Goal: Find specific page/section: Find specific page/section

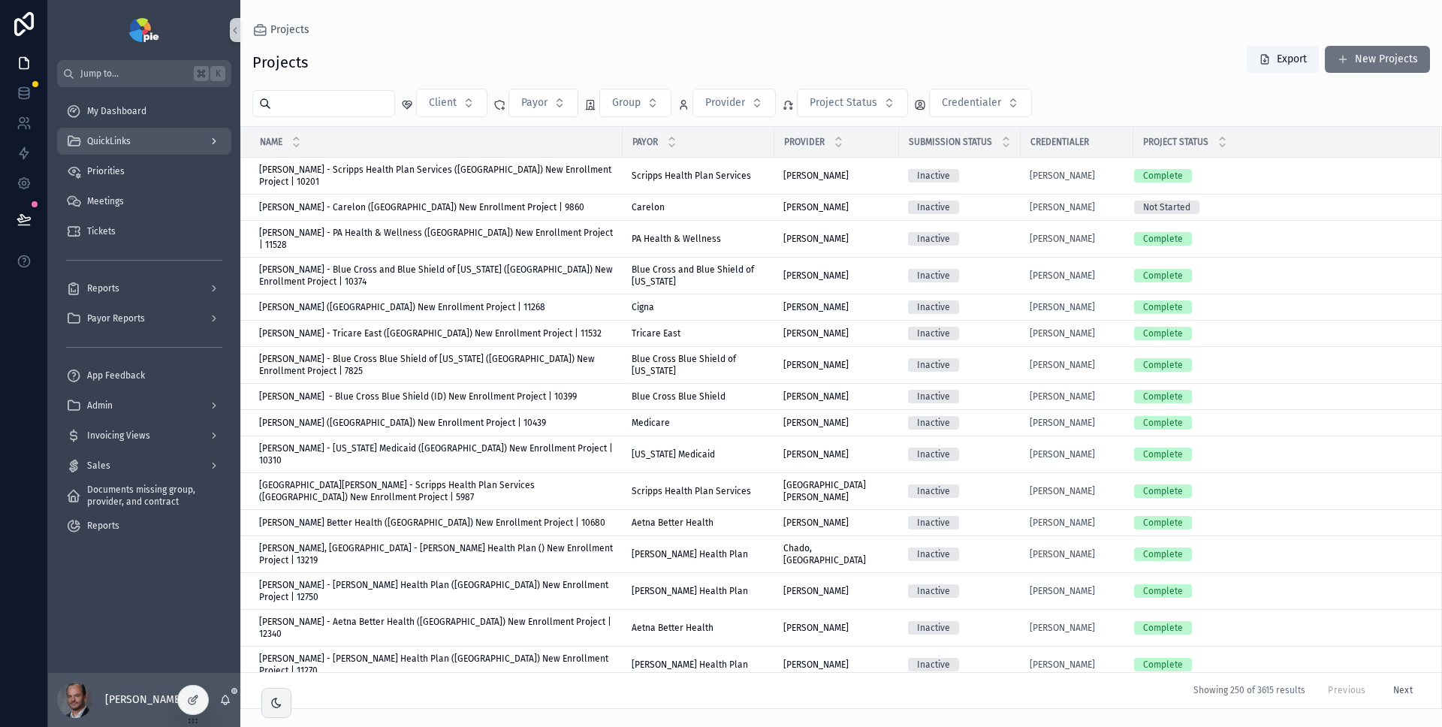
click at [160, 149] on div "QuickLinks" at bounding box center [144, 141] width 156 height 24
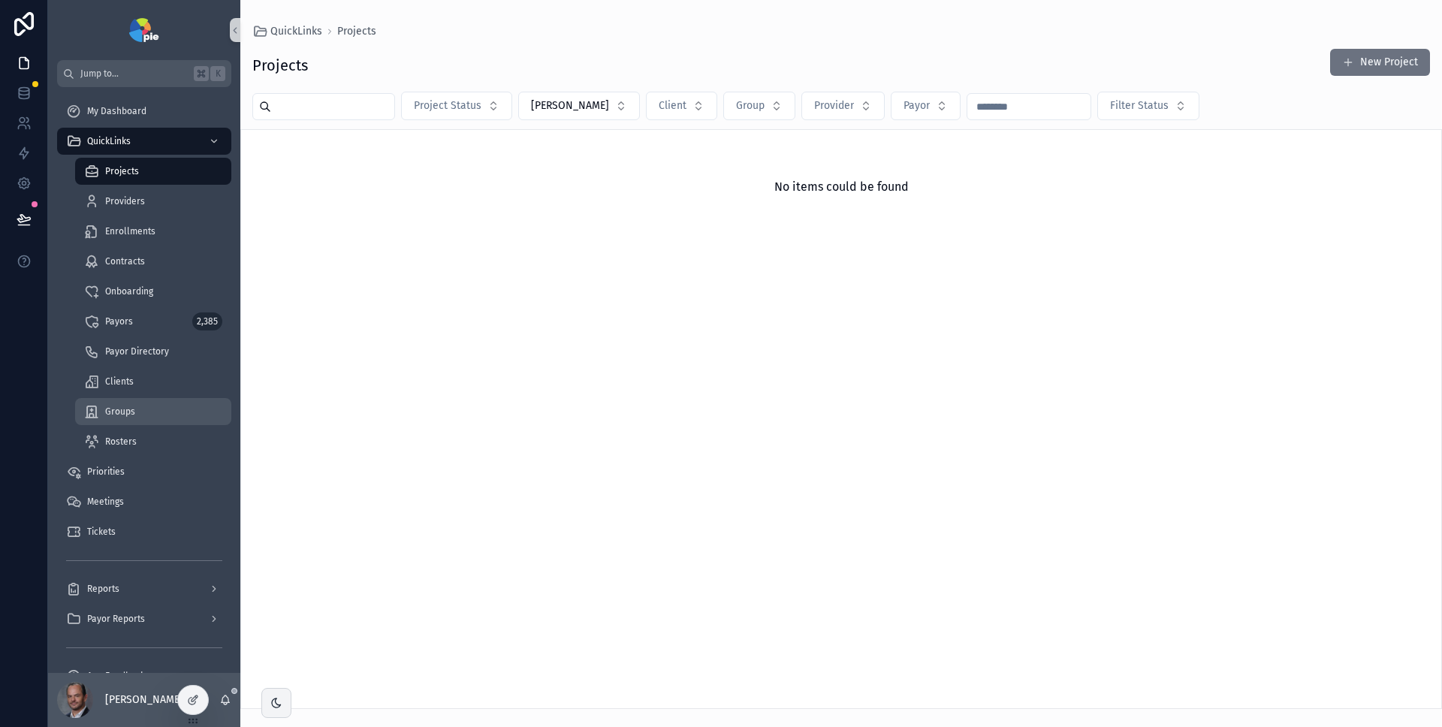
click at [151, 412] on div "Groups" at bounding box center [153, 412] width 138 height 24
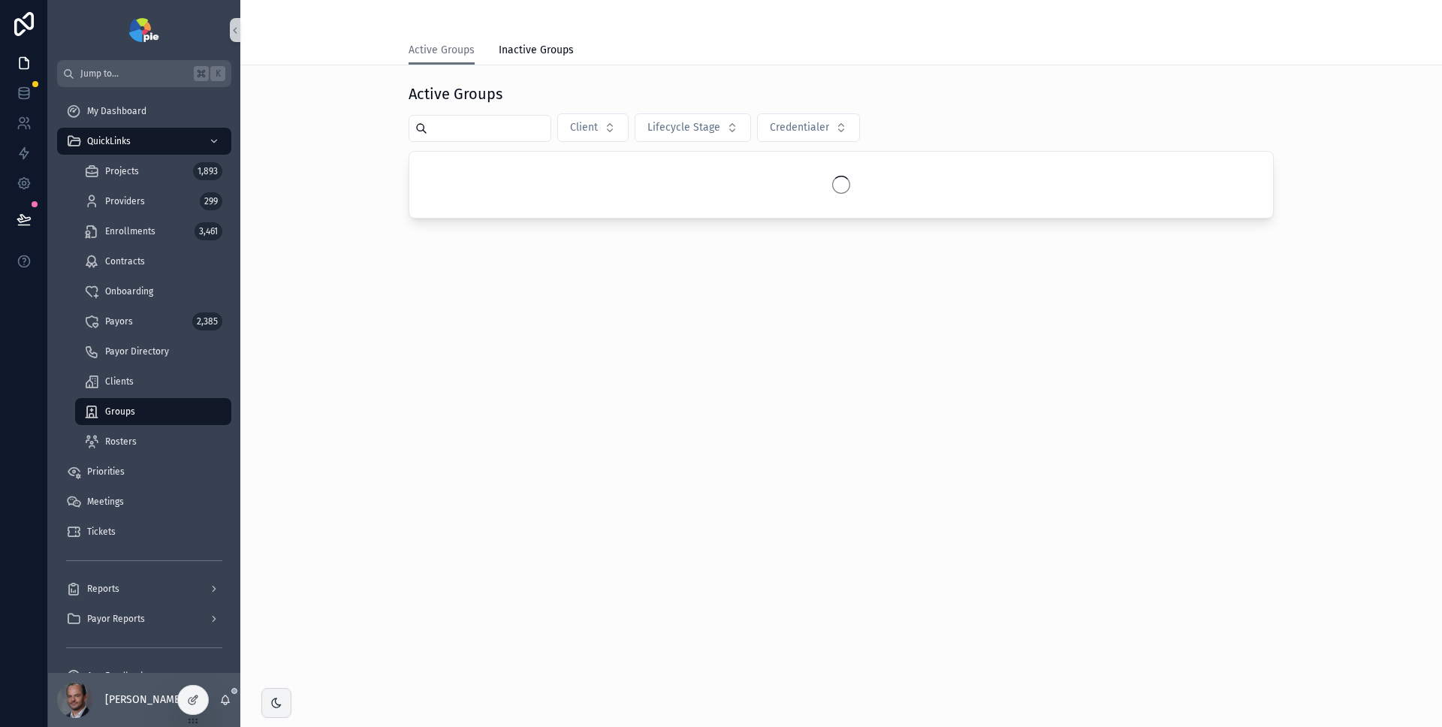
click at [482, 134] on input "scrollable content" at bounding box center [488, 128] width 123 height 21
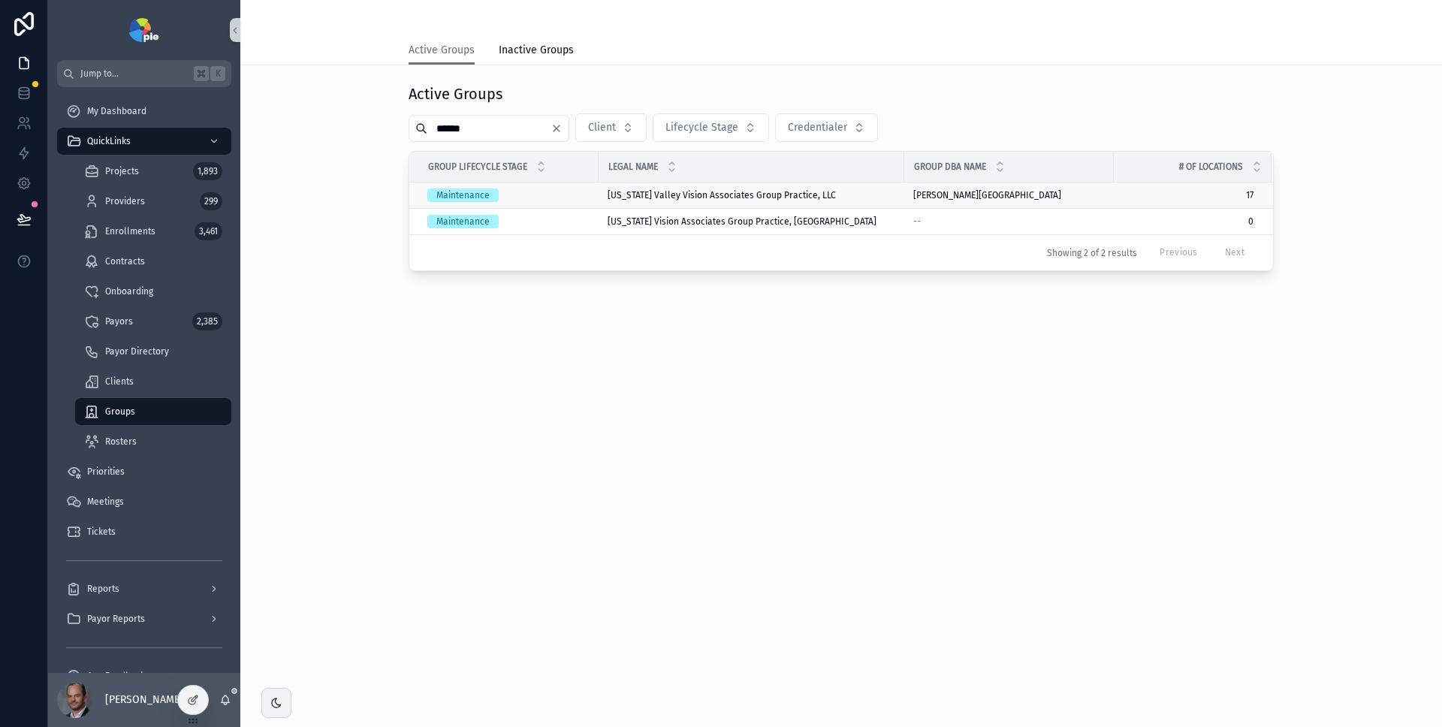
type input "******"
click at [847, 194] on div "[US_STATE] Valley Vision Associates Group Practice, LLC [US_STATE] Valley Visio…" at bounding box center [752, 195] width 288 height 12
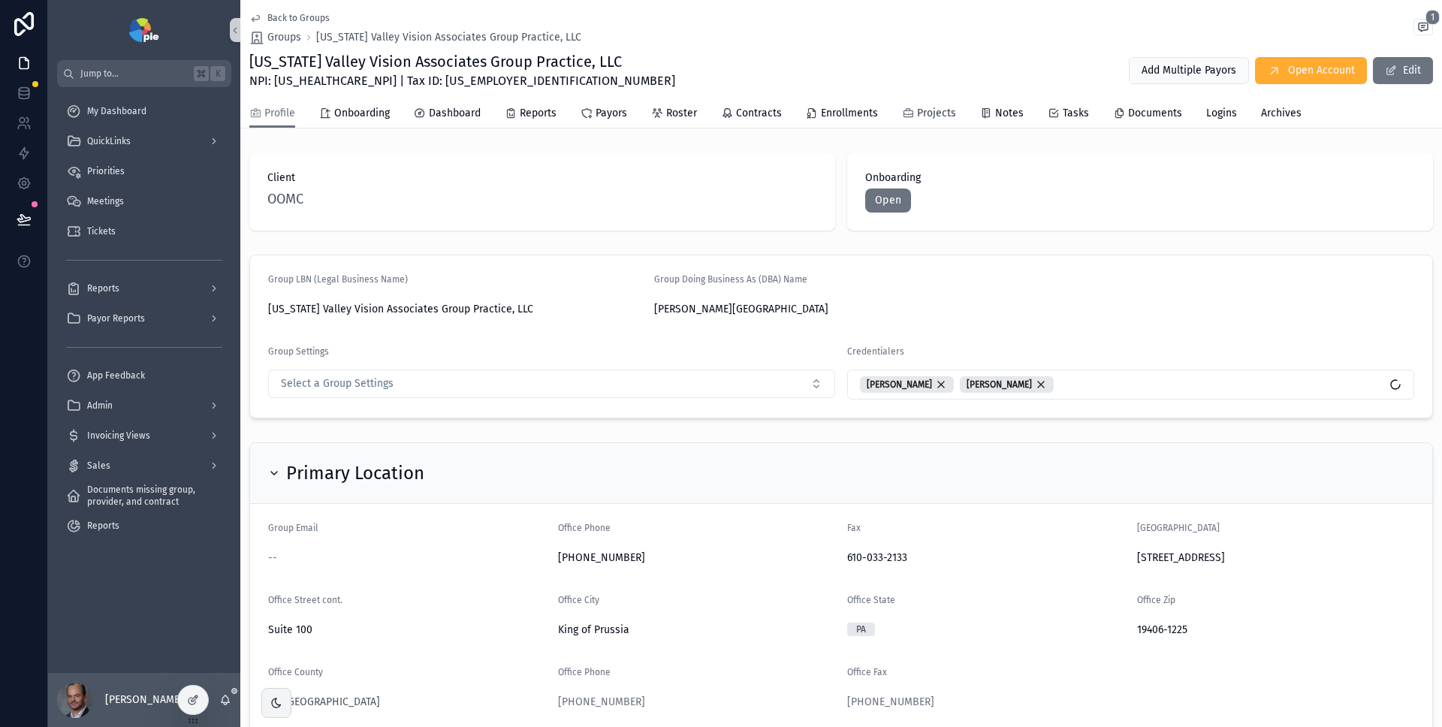
click at [936, 118] on span "Projects" at bounding box center [936, 113] width 39 height 15
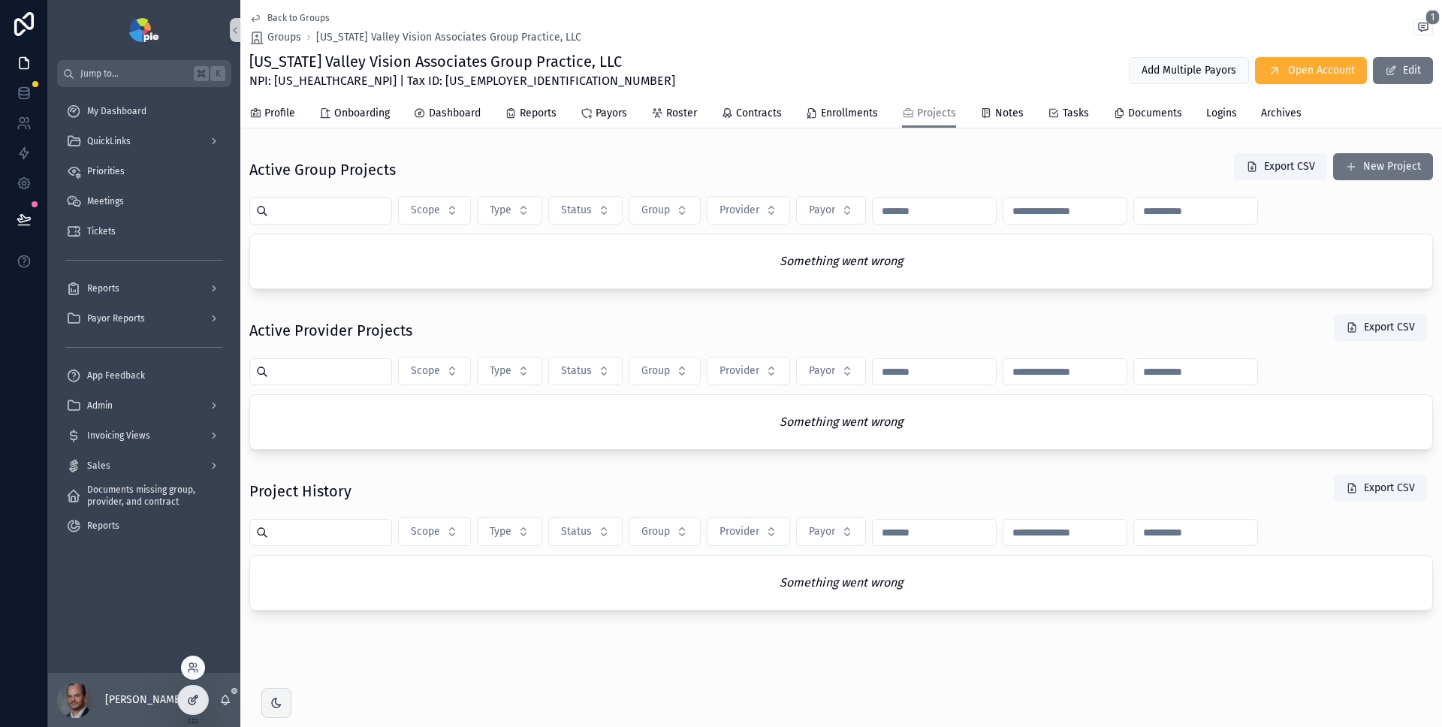
click at [189, 707] on div at bounding box center [193, 700] width 30 height 29
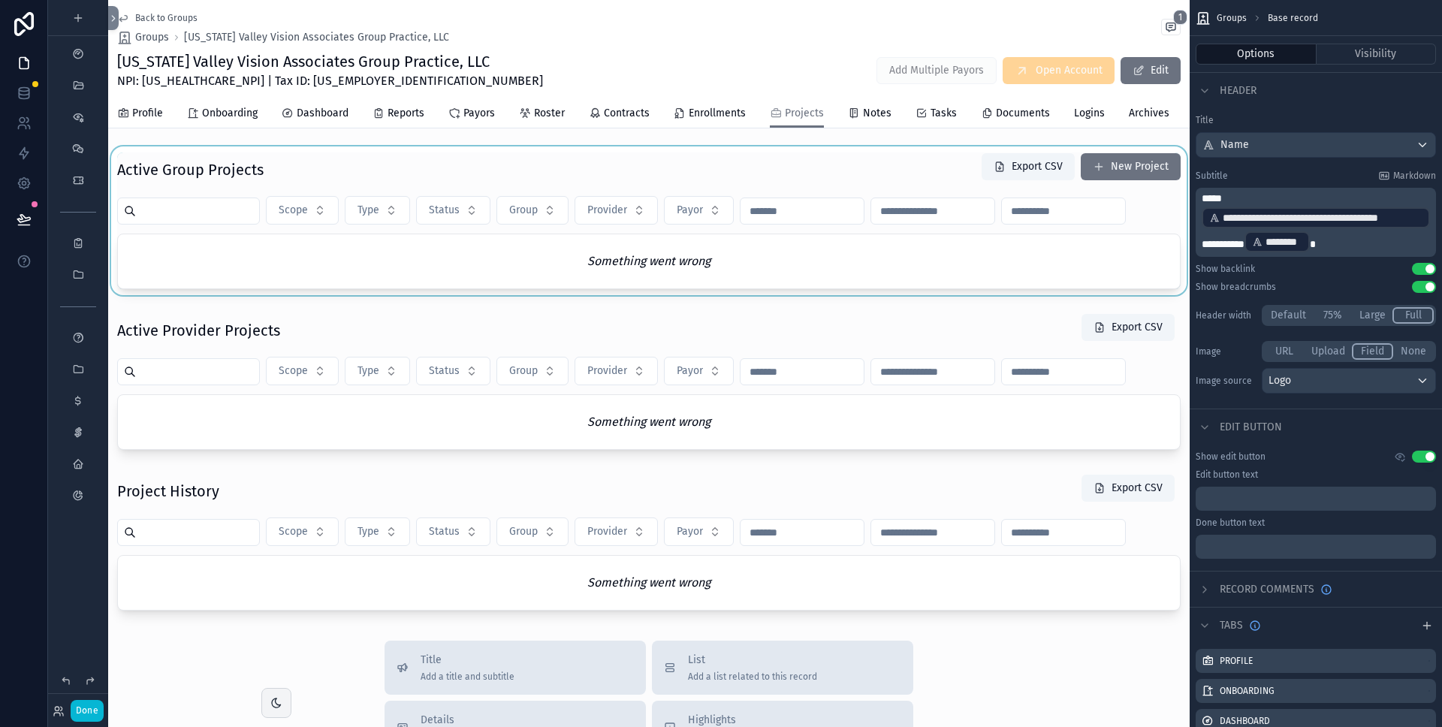
click at [807, 166] on div "scrollable content" at bounding box center [648, 220] width 1081 height 149
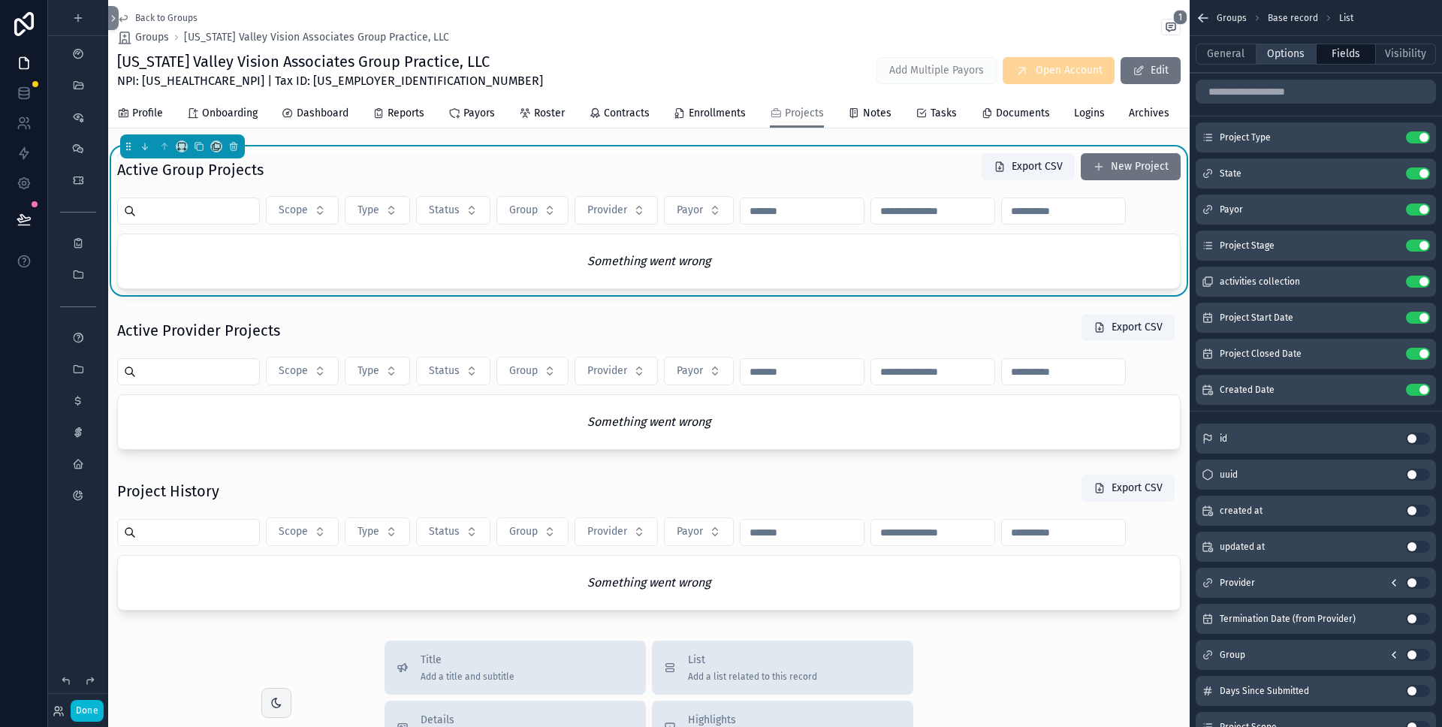
click at [1293, 58] on button "Options" at bounding box center [1286, 54] width 60 height 21
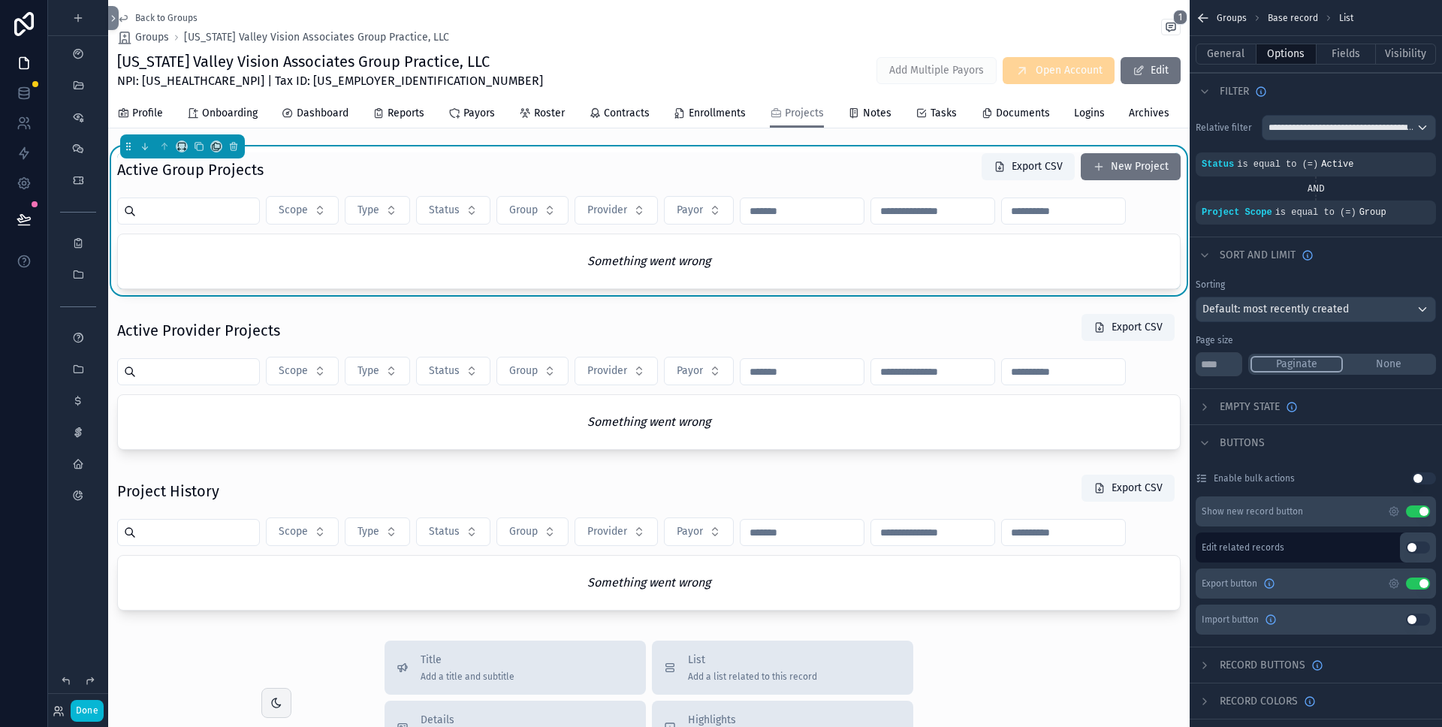
click at [662, 168] on div "Active Group Projects Export CSV New Project" at bounding box center [648, 169] width 1063 height 35
click at [1355, 122] on span "**********" at bounding box center [1341, 128] width 147 height 12
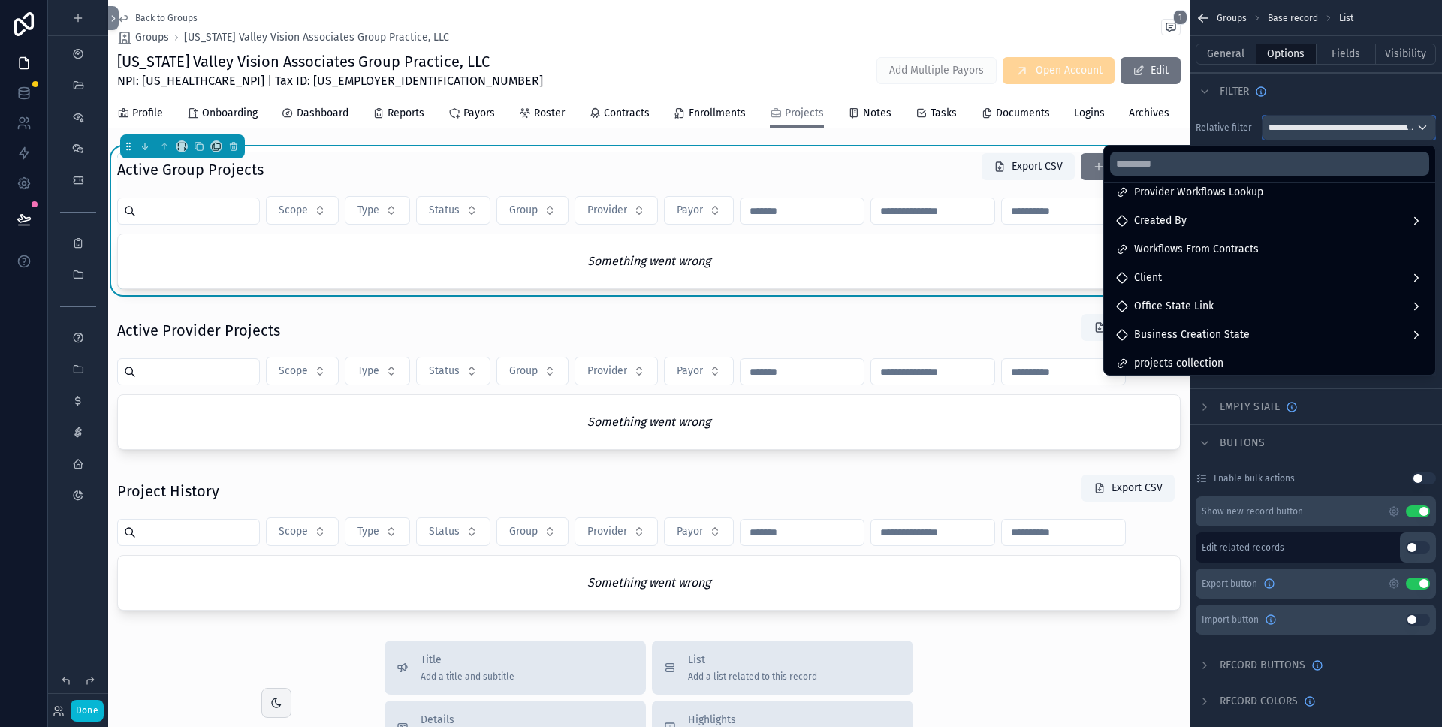
scroll to position [130, 0]
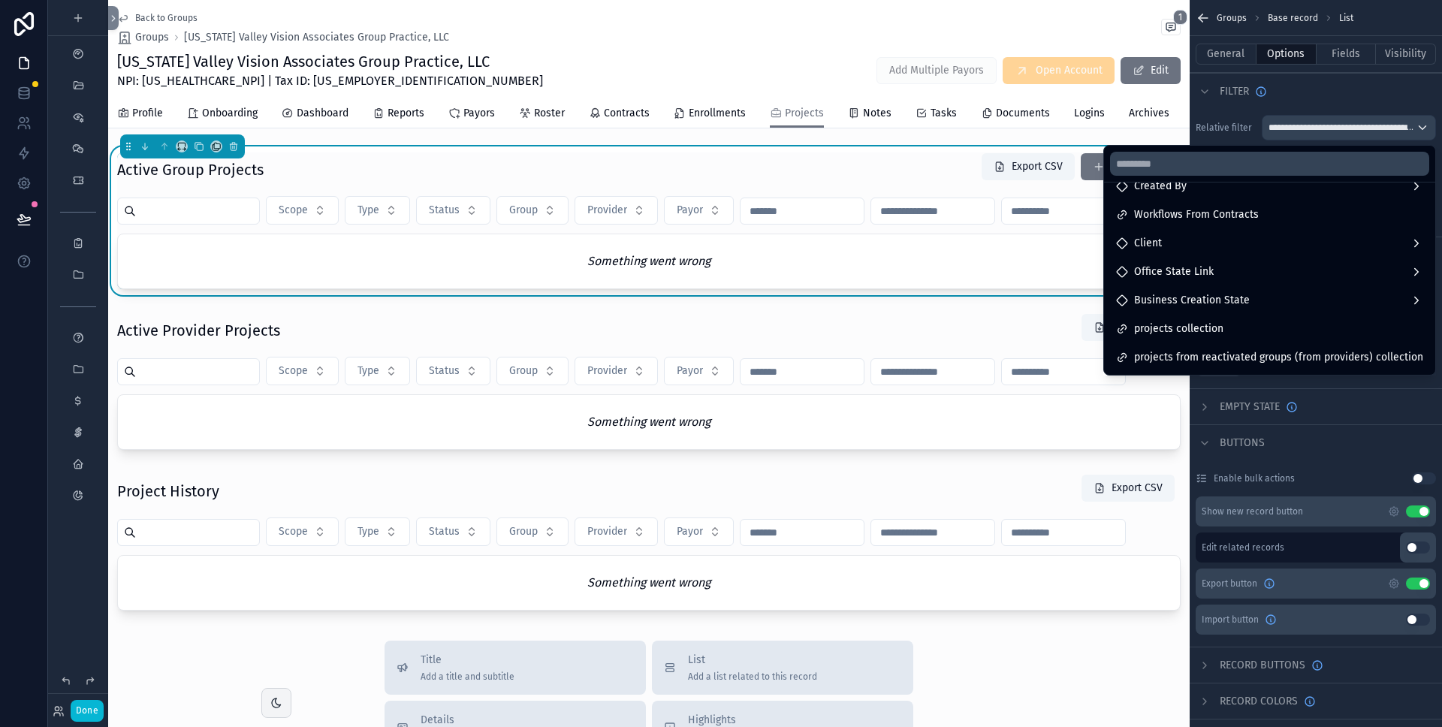
click at [1247, 323] on div "projects collection" at bounding box center [1269, 329] width 307 height 18
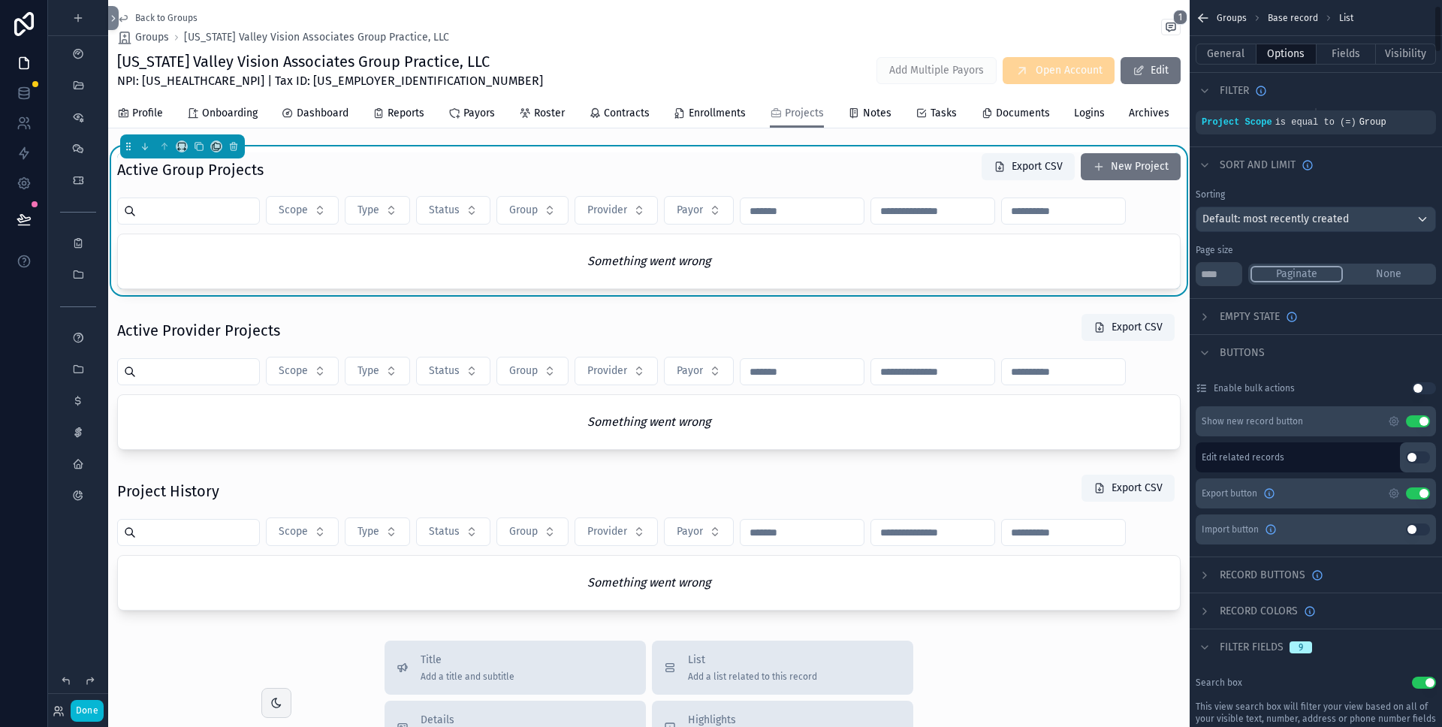
scroll to position [0, 0]
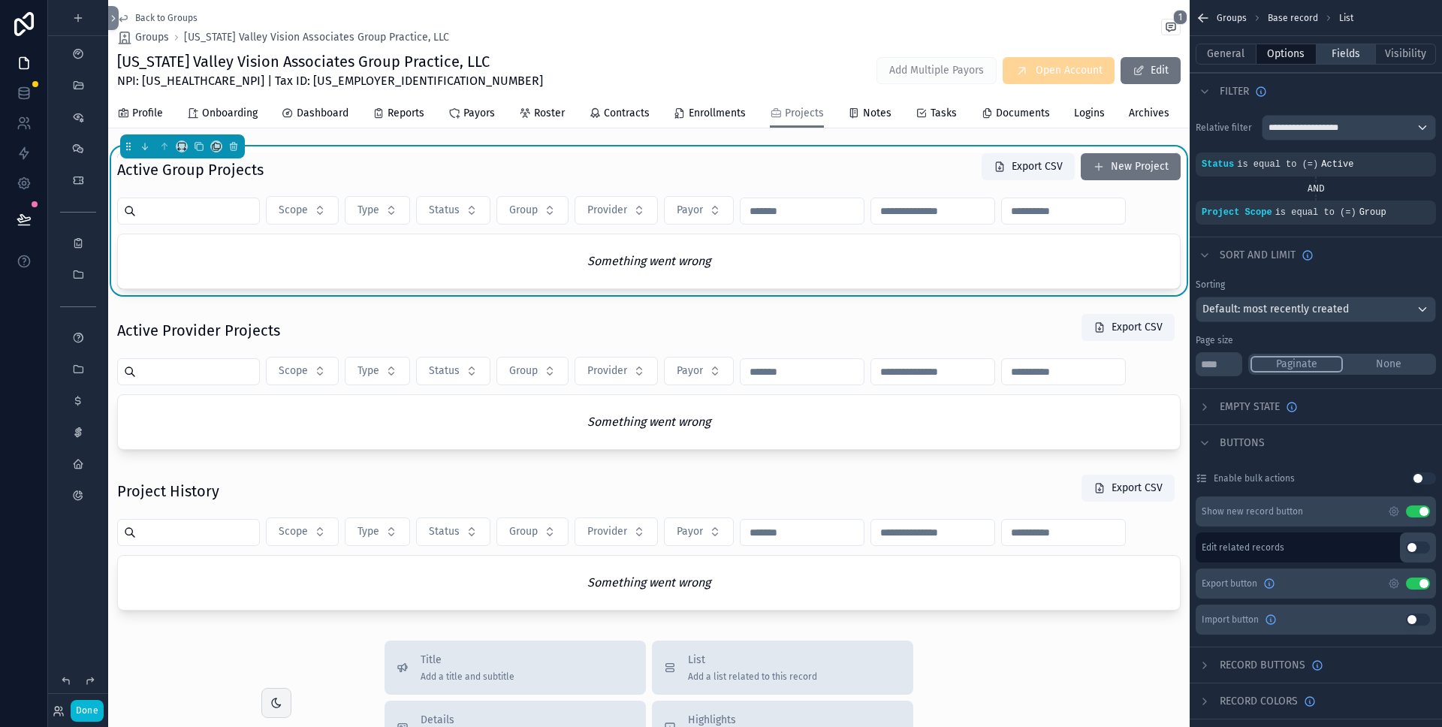
click at [1352, 59] on button "Fields" at bounding box center [1346, 54] width 60 height 21
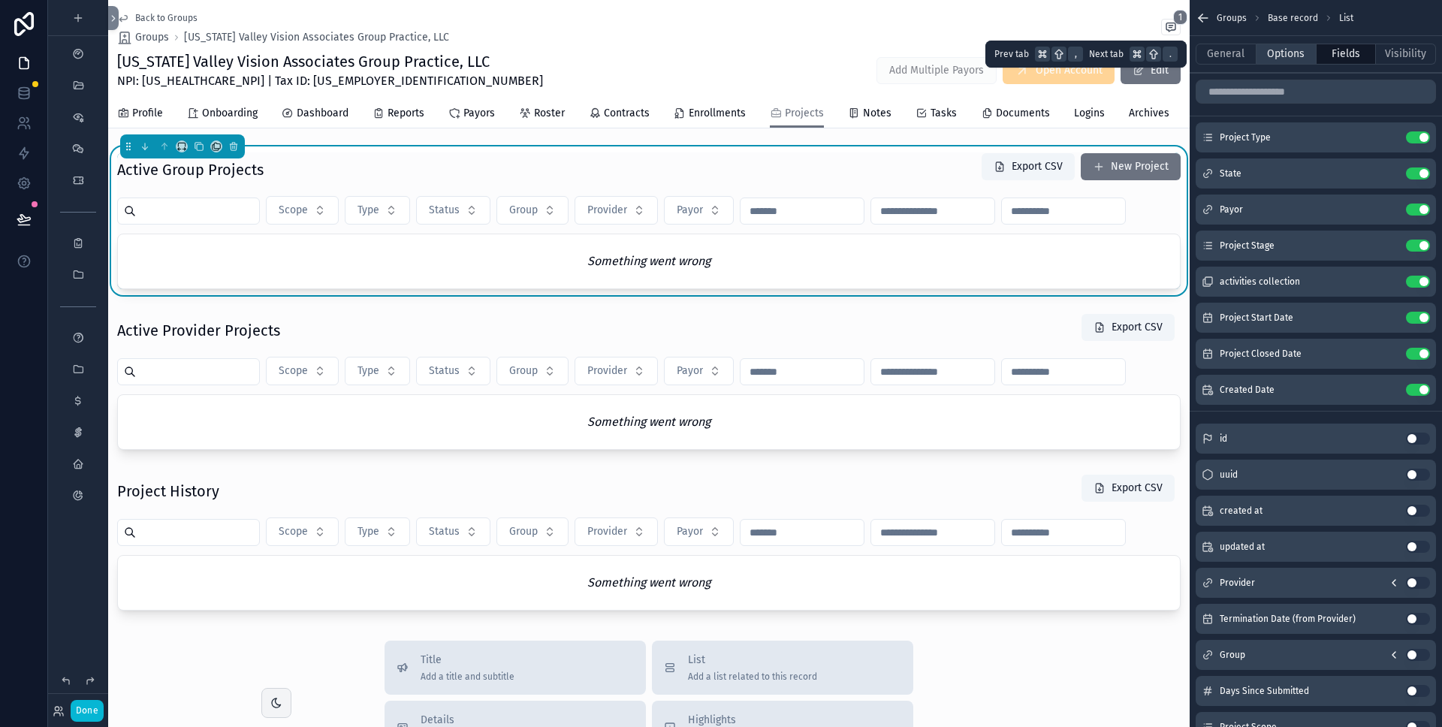
click at [1278, 59] on button "Options" at bounding box center [1286, 54] width 60 height 21
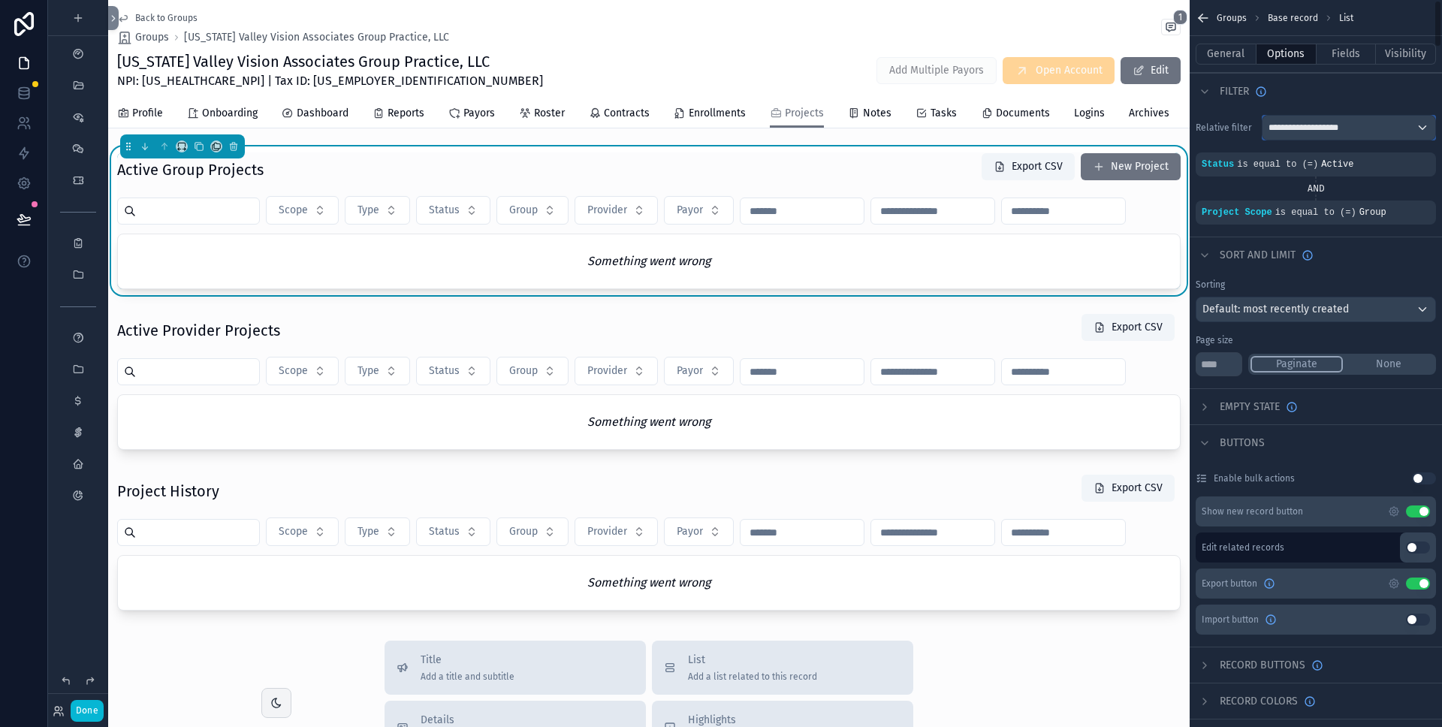
click at [1310, 126] on span "**********" at bounding box center [1306, 128] width 76 height 12
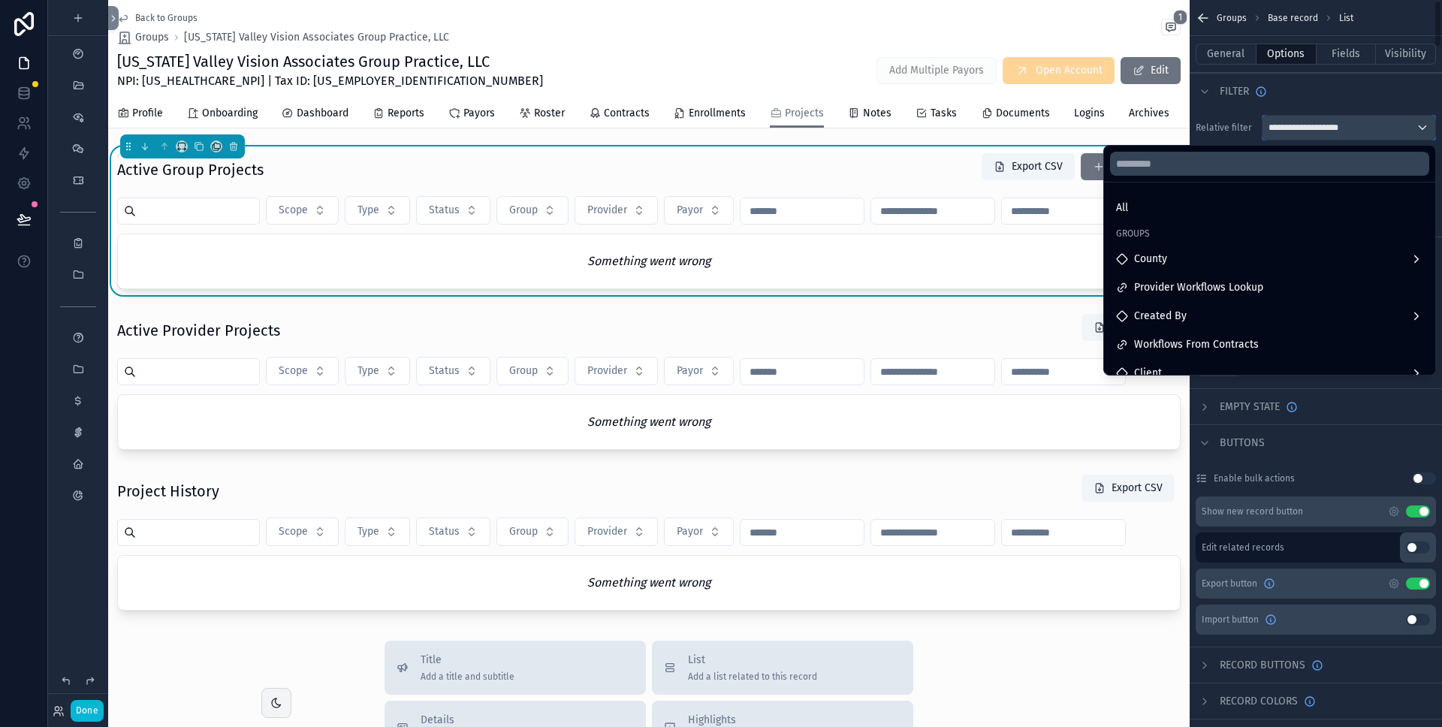
scroll to position [215, 0]
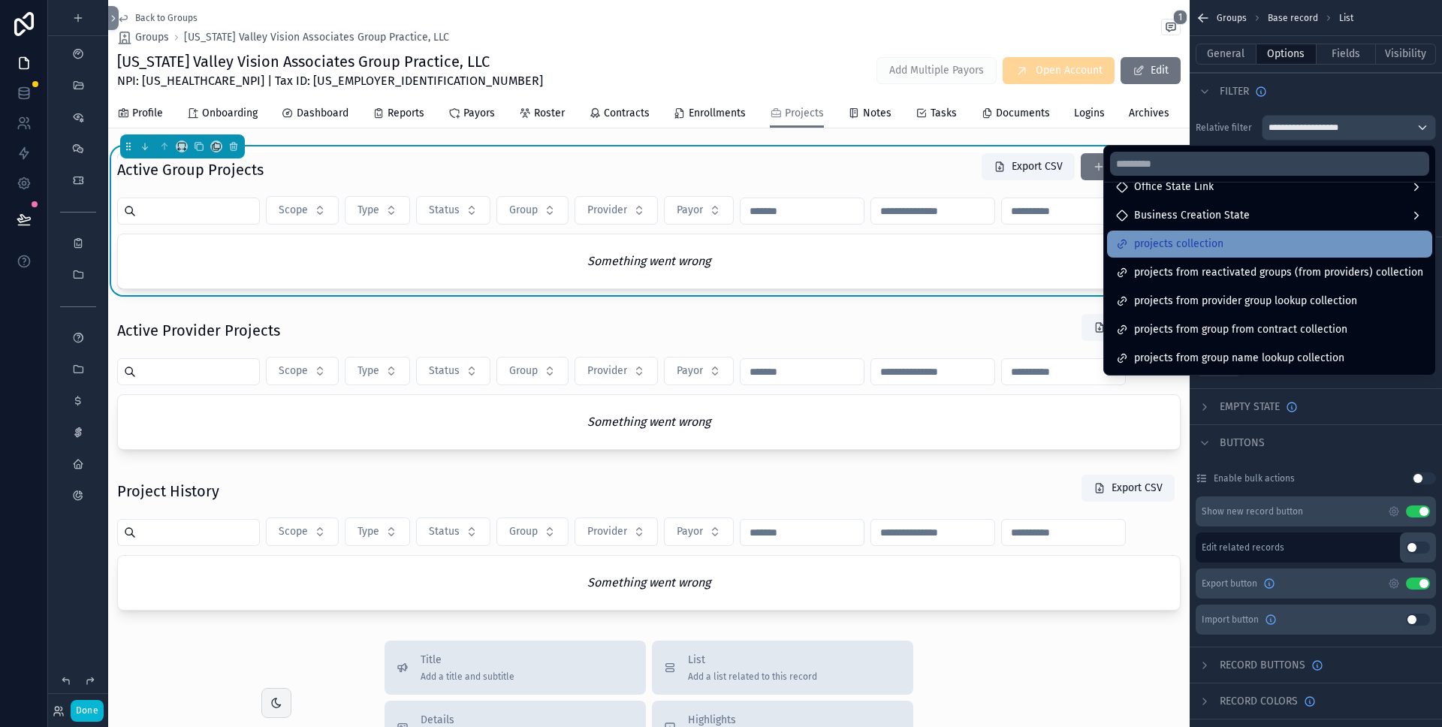
click at [1310, 252] on div "projects collection" at bounding box center [1269, 244] width 307 height 18
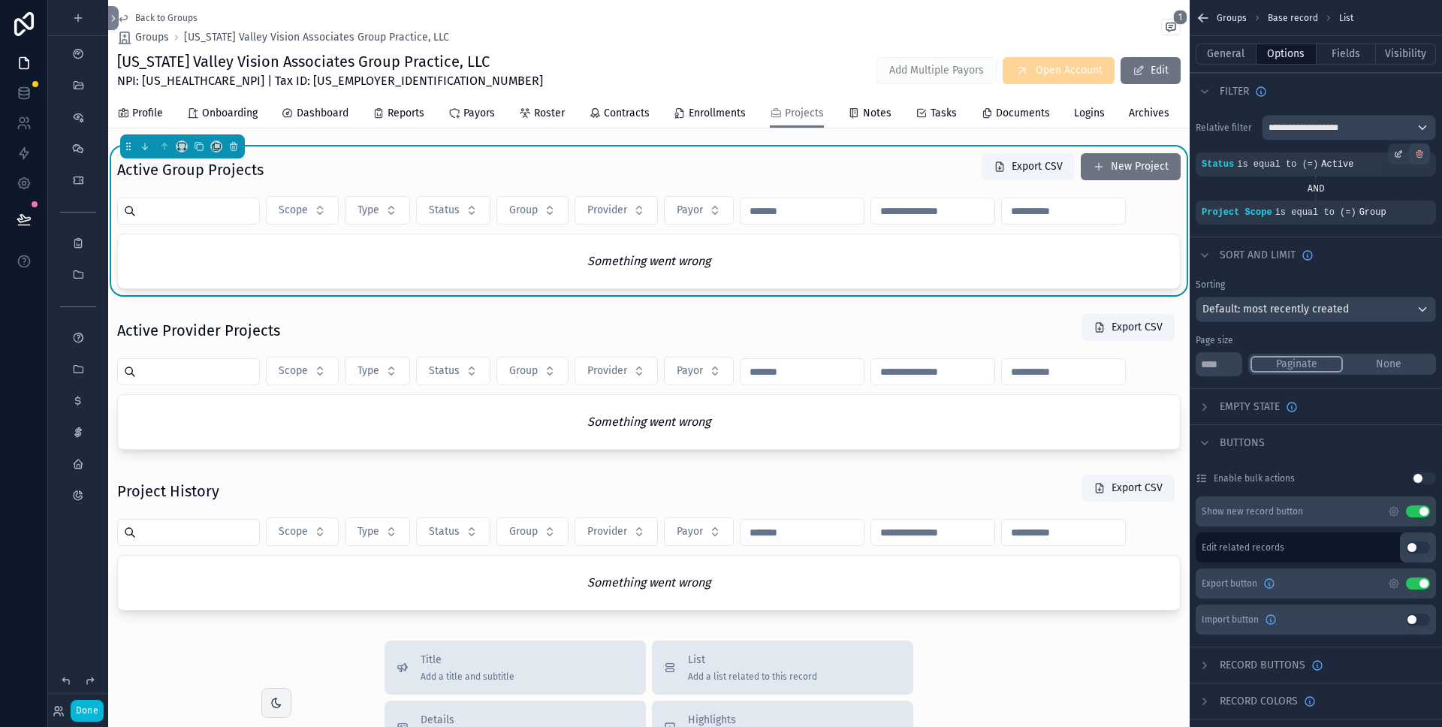
click at [1422, 155] on icon "scrollable content" at bounding box center [1419, 153] width 9 height 9
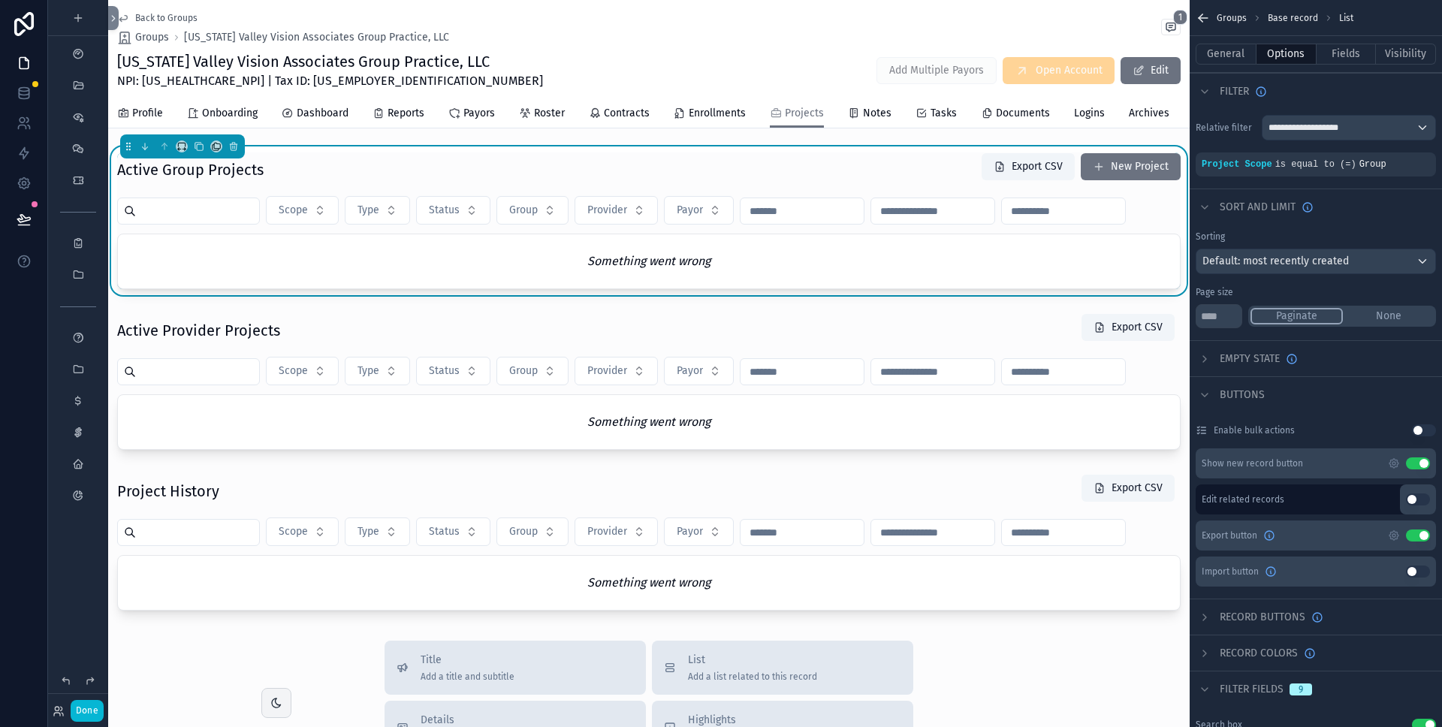
click at [0, 0] on icon "scrollable content" at bounding box center [0, 0] width 0 height 0
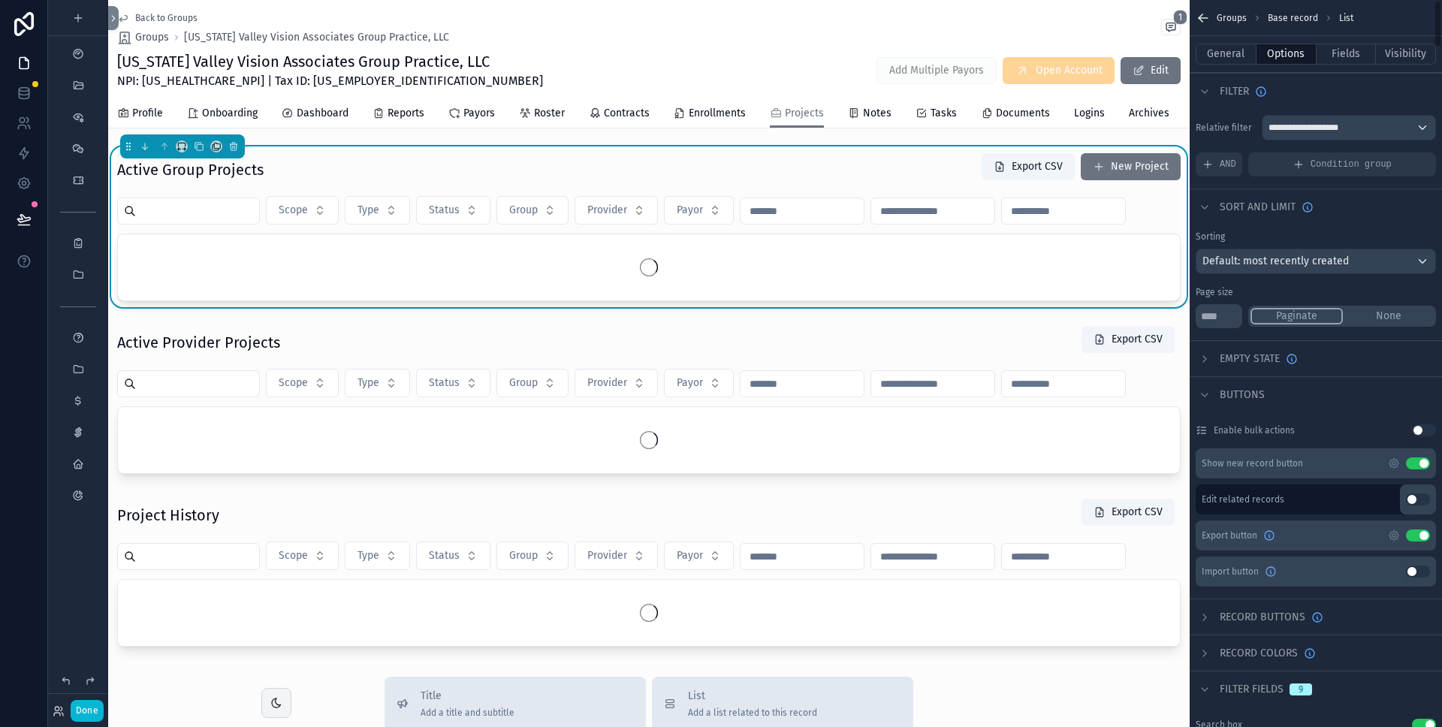
click at [1422, 154] on div "Condition group" at bounding box center [1342, 164] width 188 height 24
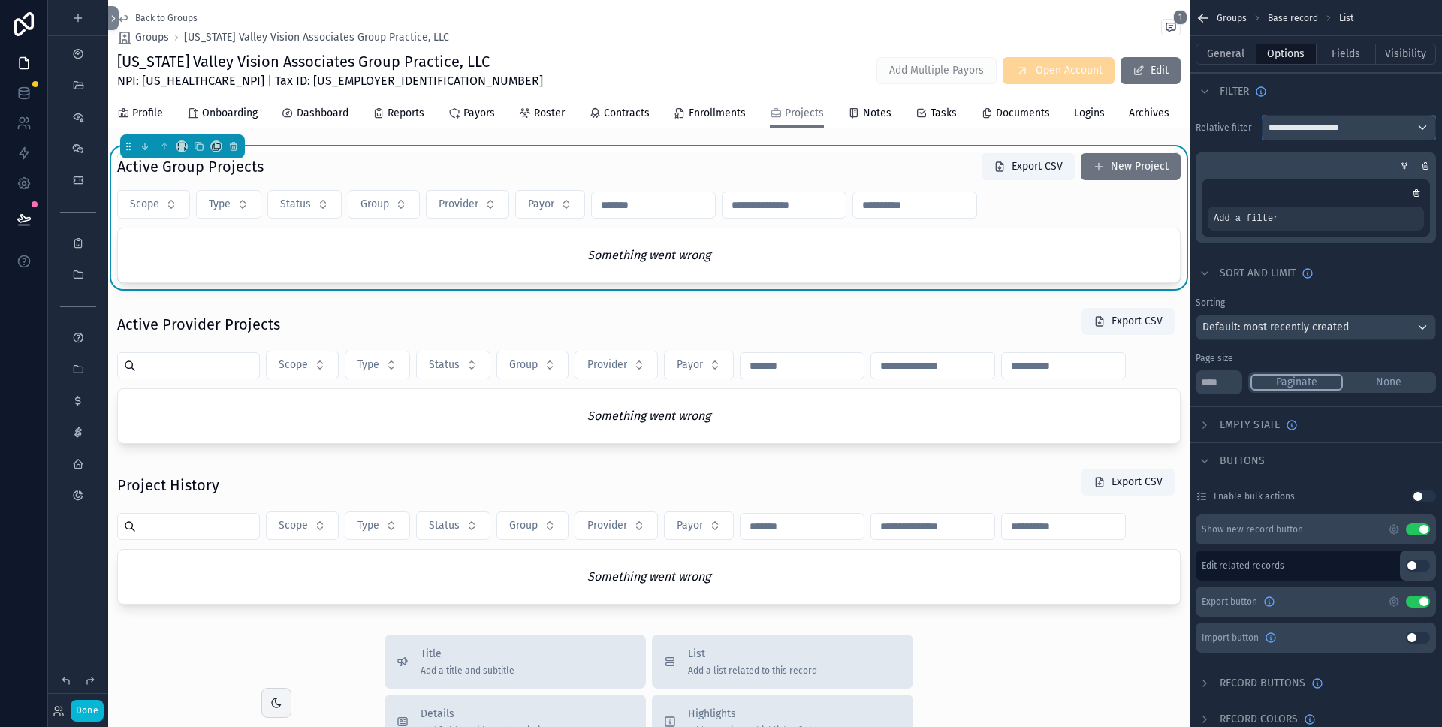
click at [1372, 128] on div "**********" at bounding box center [1348, 128] width 173 height 24
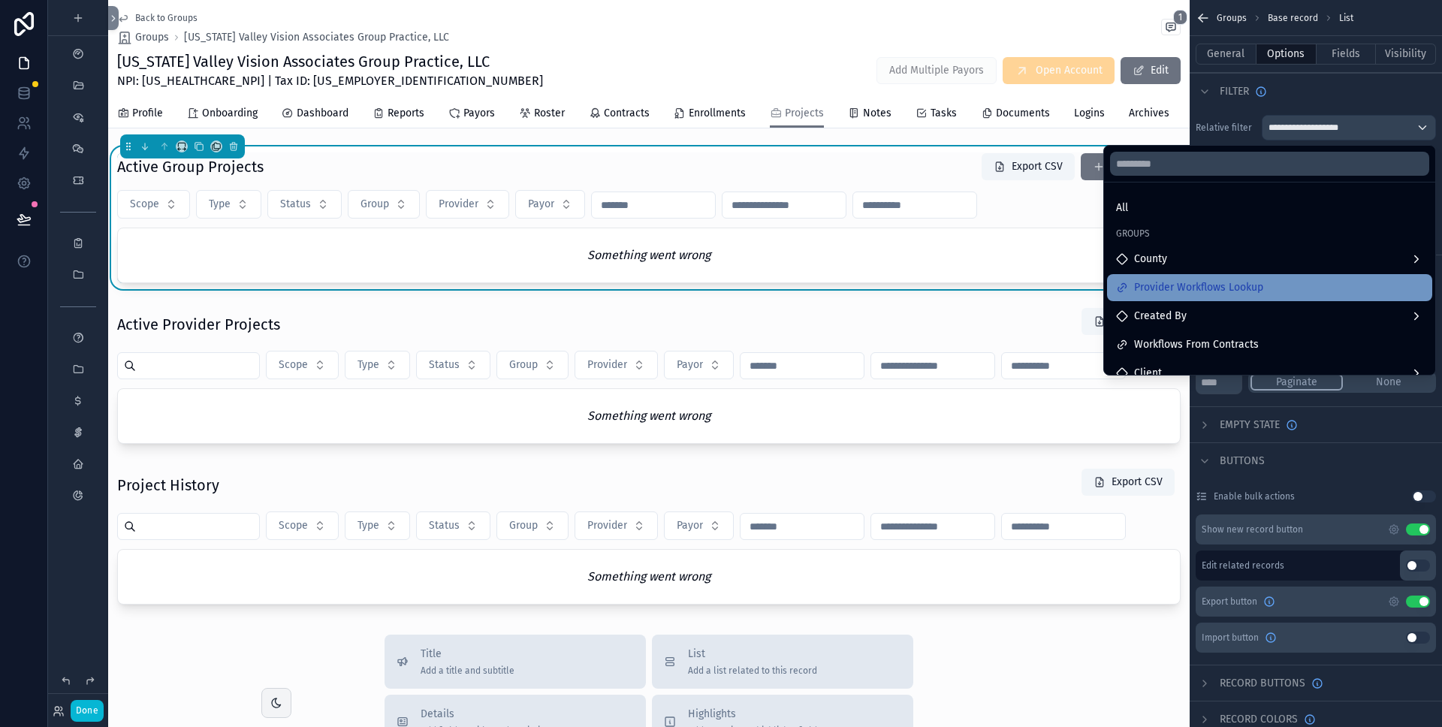
click at [1216, 285] on span "Provider Workflows Lookup" at bounding box center [1198, 288] width 129 height 18
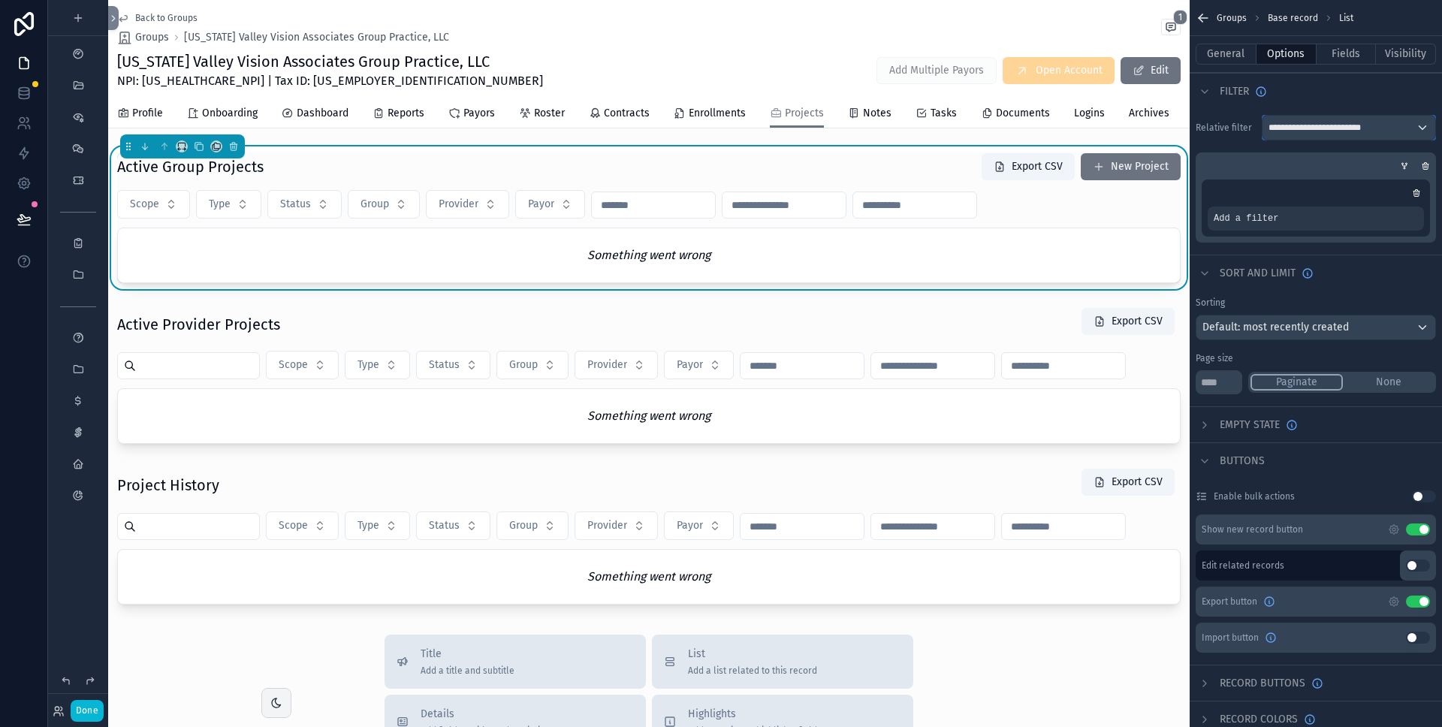
click at [1309, 125] on span "**********" at bounding box center [1323, 128] width 111 height 12
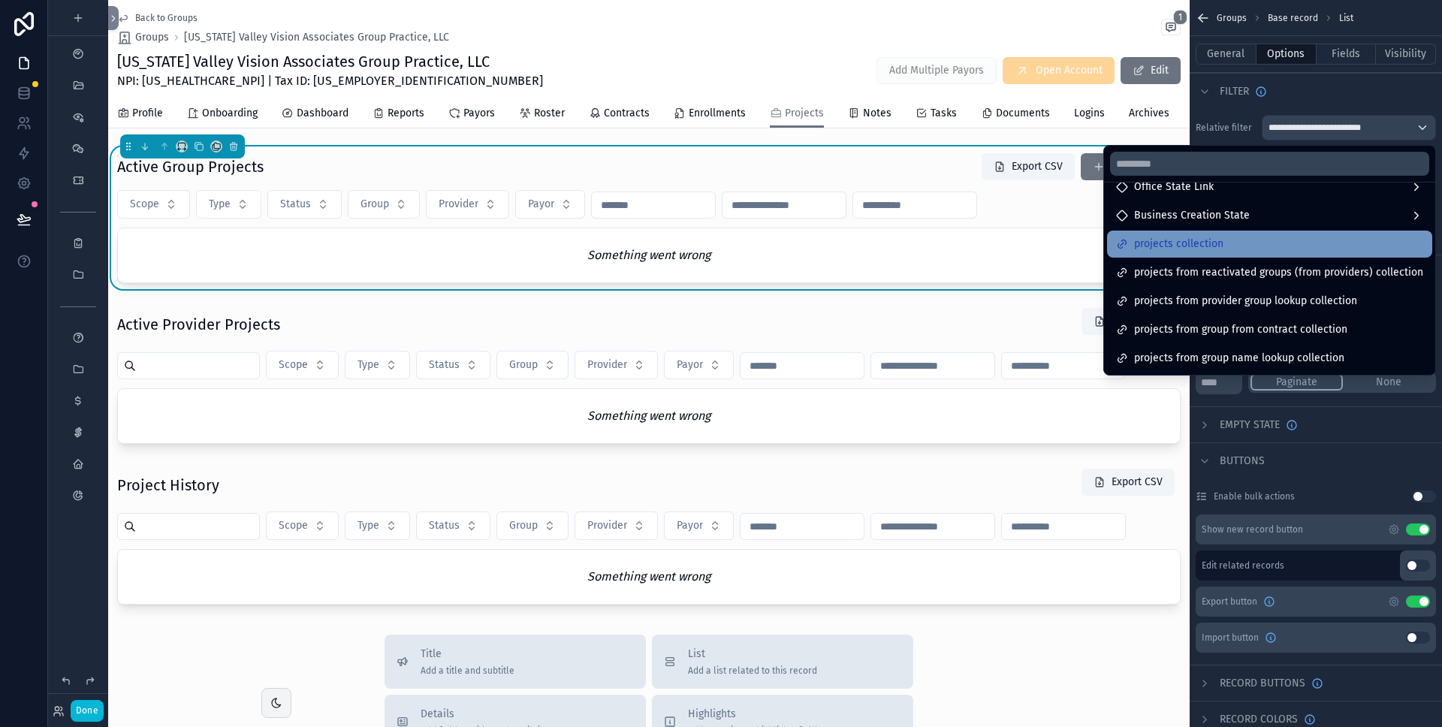
click at [1257, 251] on div "projects collection" at bounding box center [1269, 244] width 307 height 18
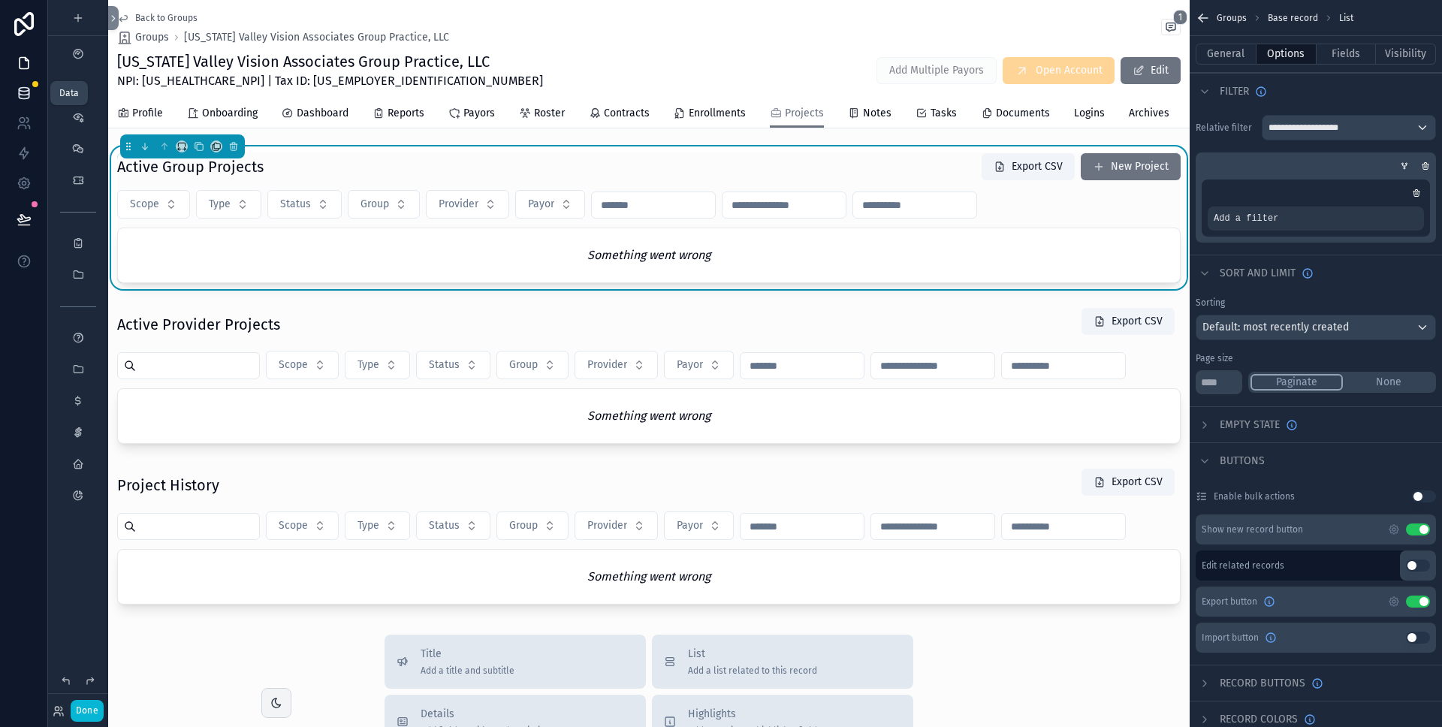
click at [26, 93] on icon at bounding box center [24, 93] width 15 height 15
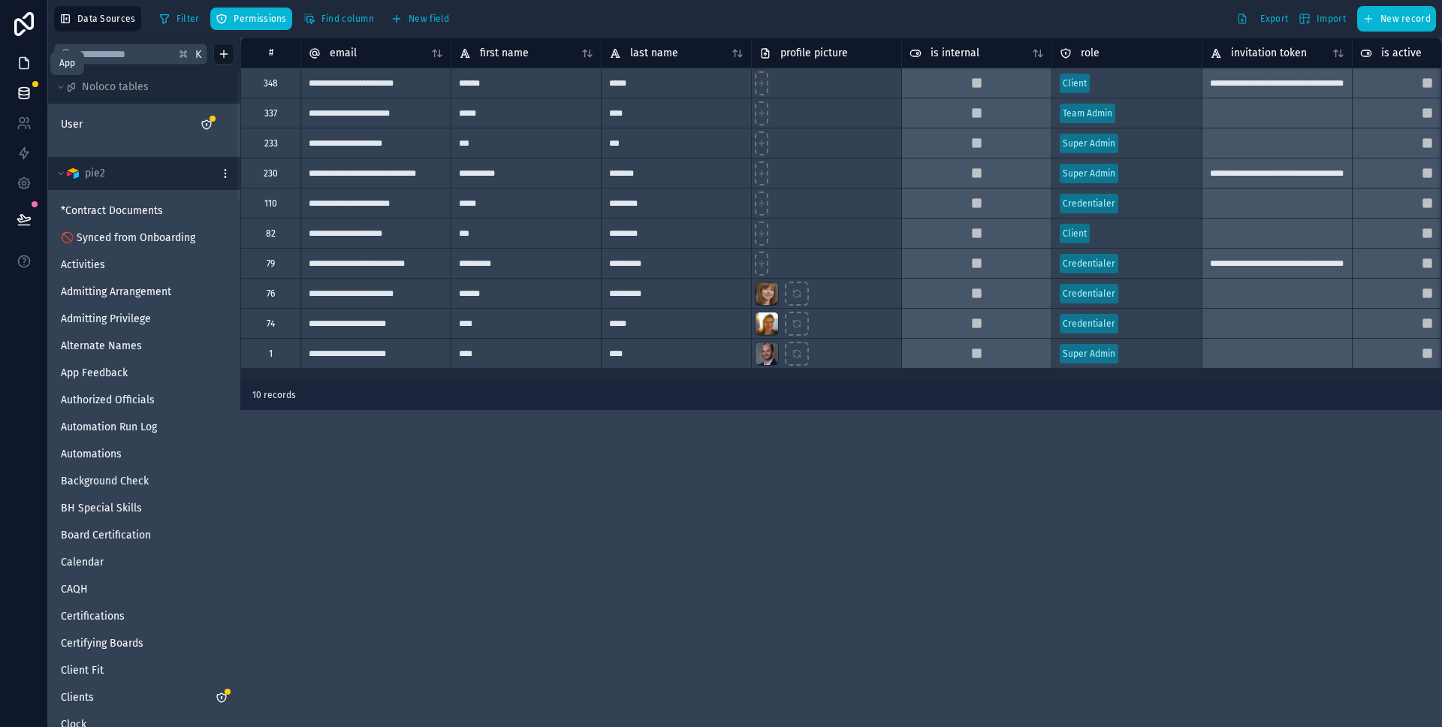
click at [23, 63] on icon at bounding box center [24, 63] width 15 height 15
